Goal: Task Accomplishment & Management: Manage account settings

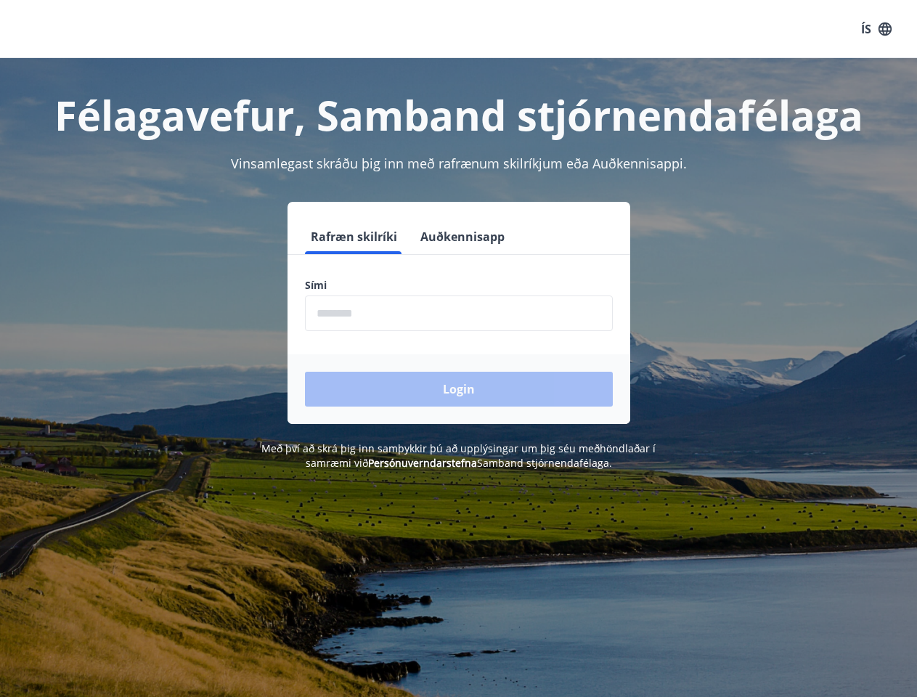
click at [458, 349] on form "Rafræn skilríki Auðkennisapp Sími ​ Login" at bounding box center [459, 321] width 343 height 205
click at [877, 29] on button "ÍS" at bounding box center [877, 29] width 46 height 26
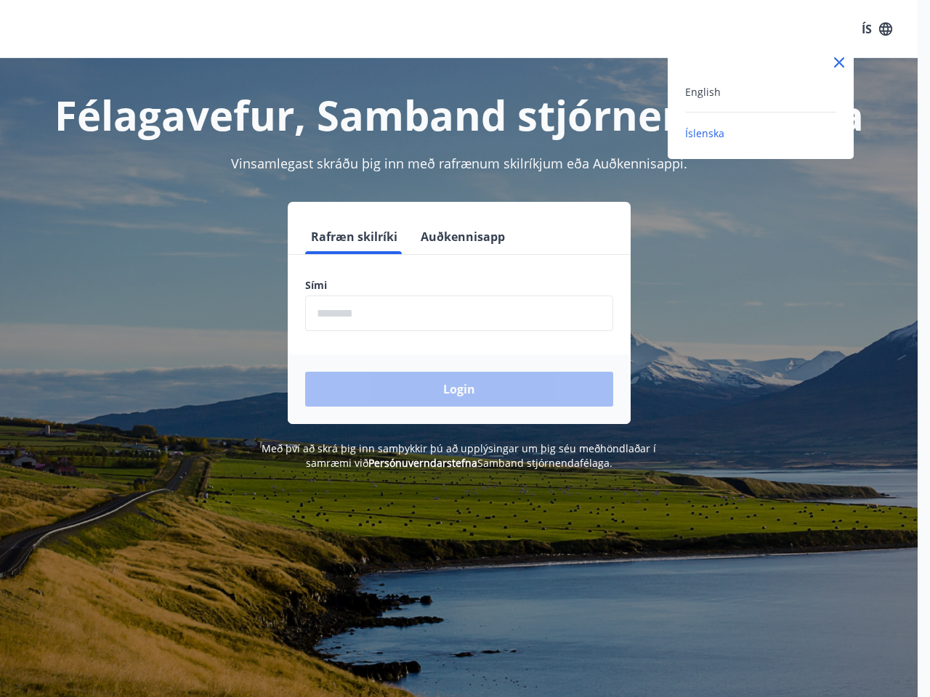
click at [353, 237] on div at bounding box center [465, 348] width 930 height 697
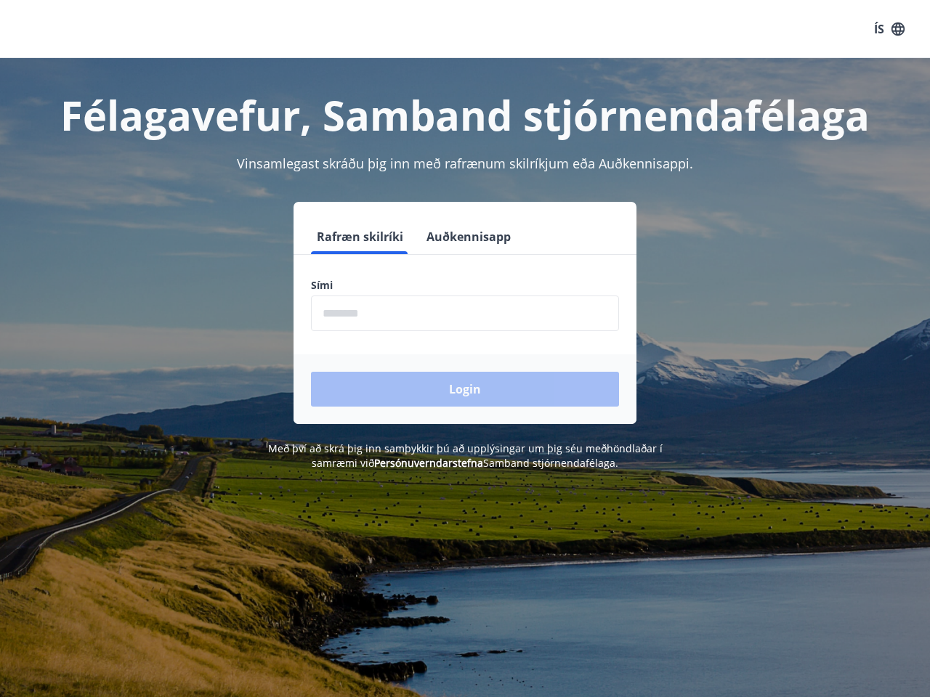
click at [461, 237] on button "Auðkennisapp" at bounding box center [469, 236] width 96 height 35
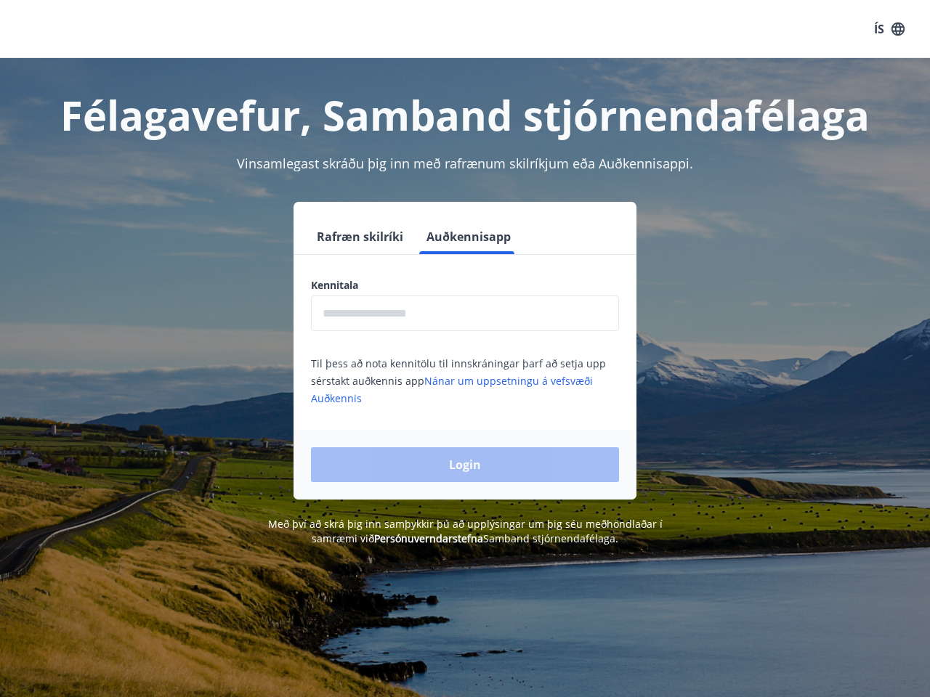
click at [459, 313] on input "text" at bounding box center [465, 314] width 308 height 36
